Goal: Obtain resource: Download file/media

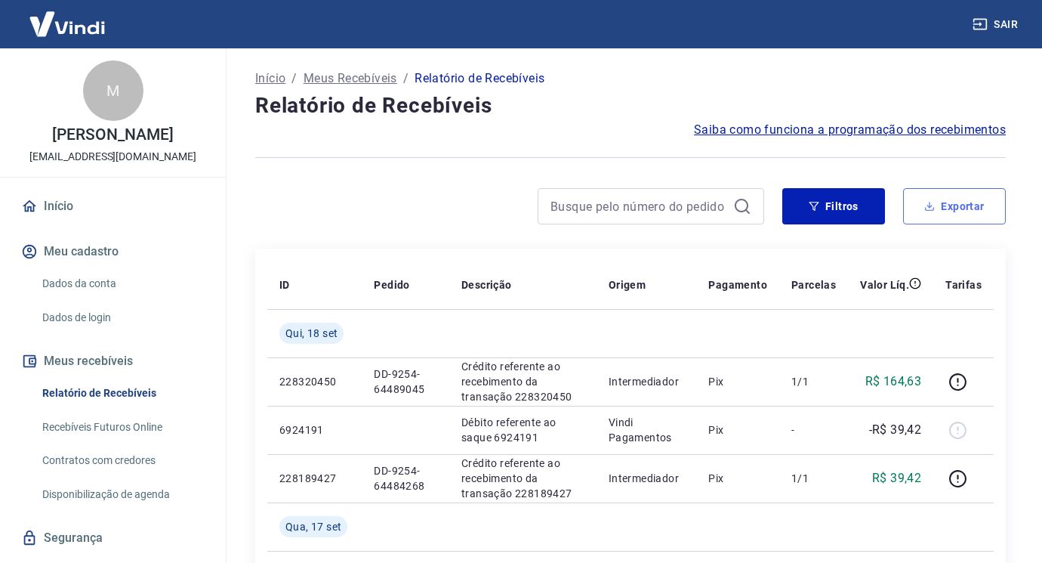
click at [969, 209] on button "Exportar" at bounding box center [954, 206] width 103 height 36
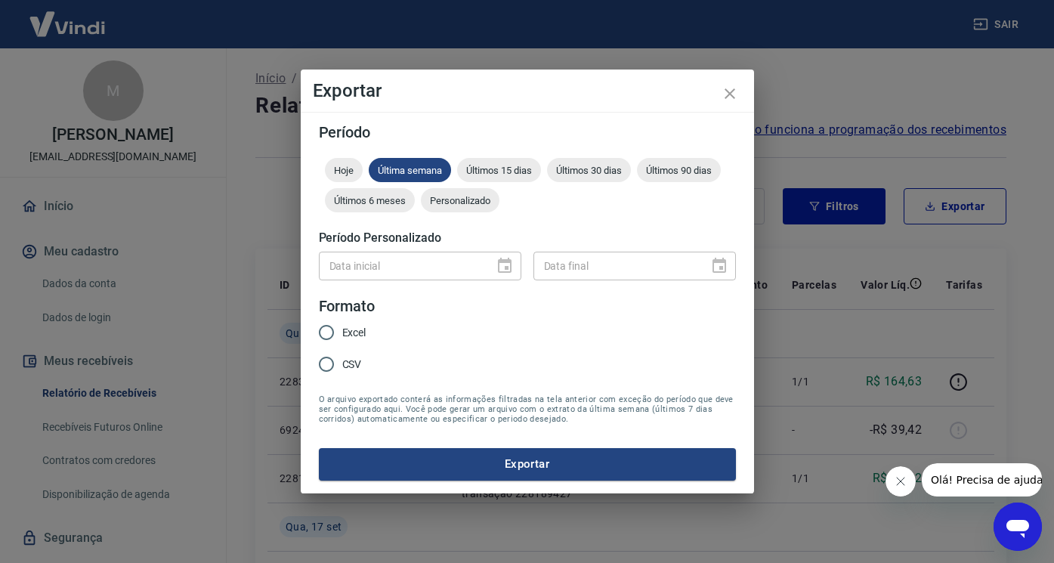
click at [344, 326] on span "Excel" at bounding box center [354, 333] width 24 height 16
click at [342, 326] on input "Excel" at bounding box center [326, 333] width 32 height 32
radio input "true"
click at [476, 171] on span "Últimos 15 dias" at bounding box center [499, 170] width 84 height 11
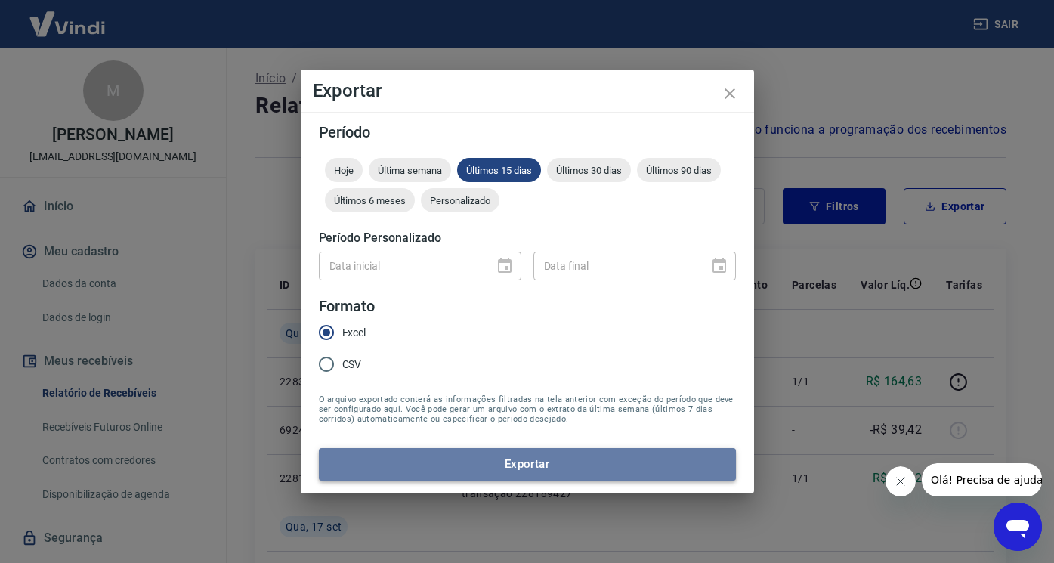
click at [502, 461] on button "Exportar" at bounding box center [527, 464] width 417 height 32
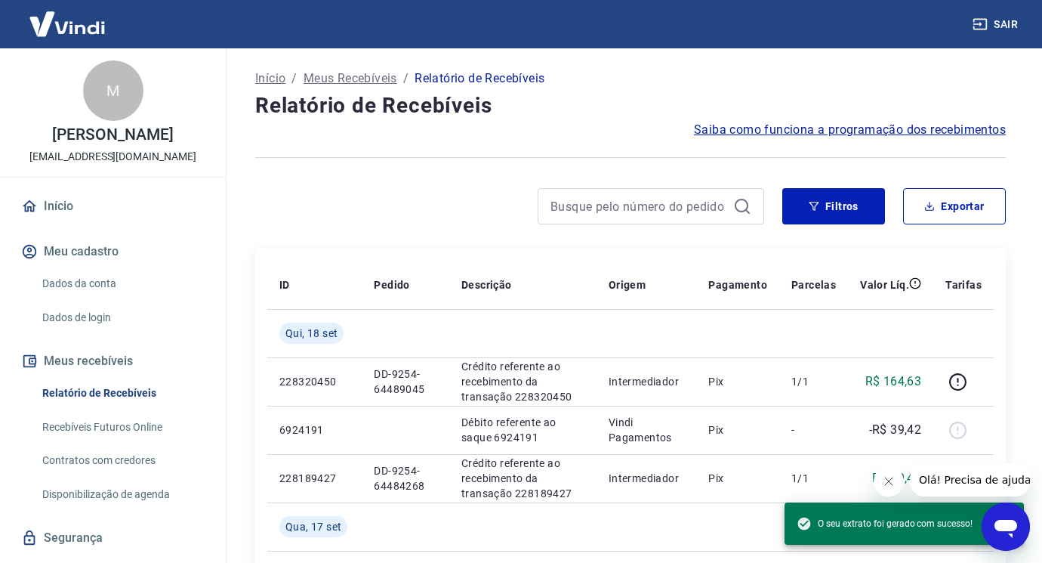
click at [1011, 24] on button "Sair" at bounding box center [997, 25] width 54 height 28
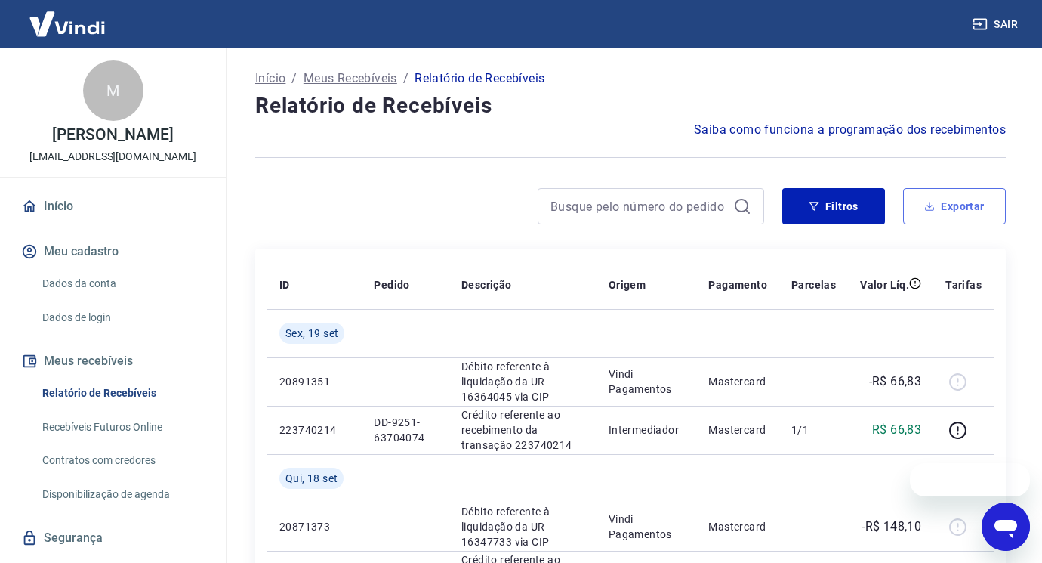
click at [940, 200] on button "Exportar" at bounding box center [954, 206] width 103 height 36
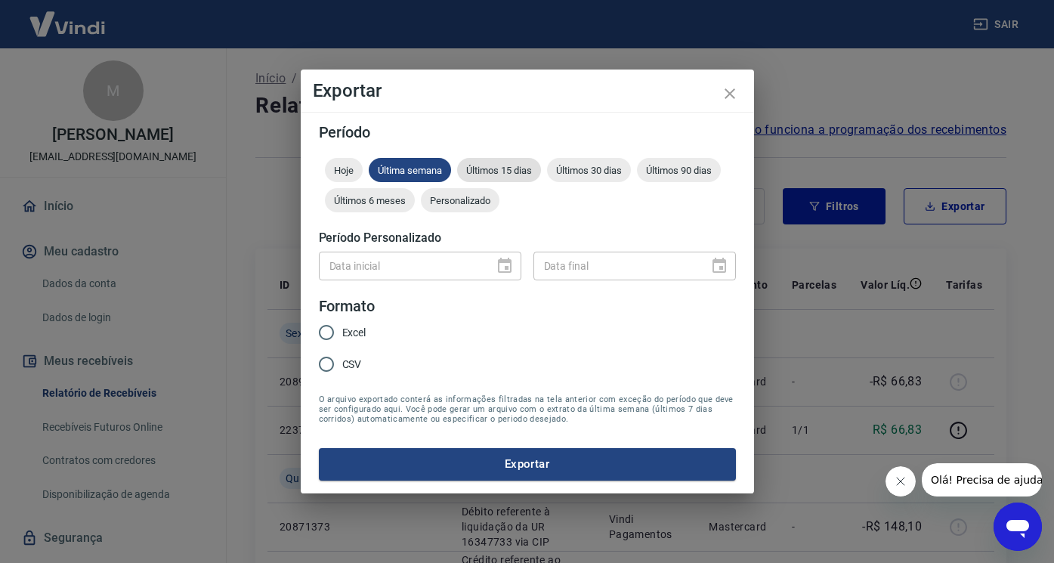
click at [519, 165] on span "Últimos 15 dias" at bounding box center [499, 170] width 84 height 11
click at [338, 331] on input "Excel" at bounding box center [326, 333] width 32 height 32
radio input "true"
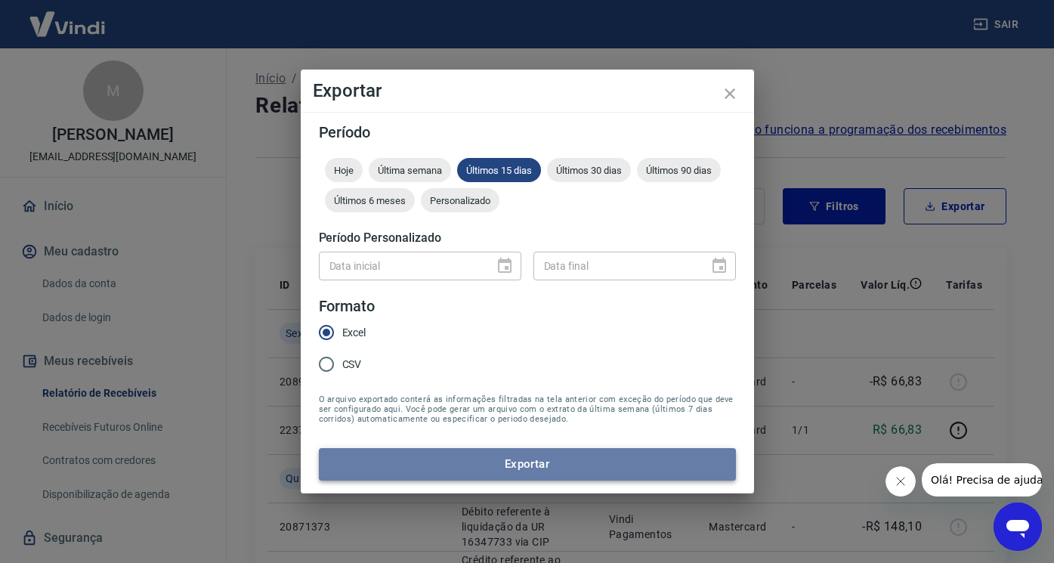
click at [446, 474] on button "Exportar" at bounding box center [527, 464] width 417 height 32
